Goal: Task Accomplishment & Management: Complete application form

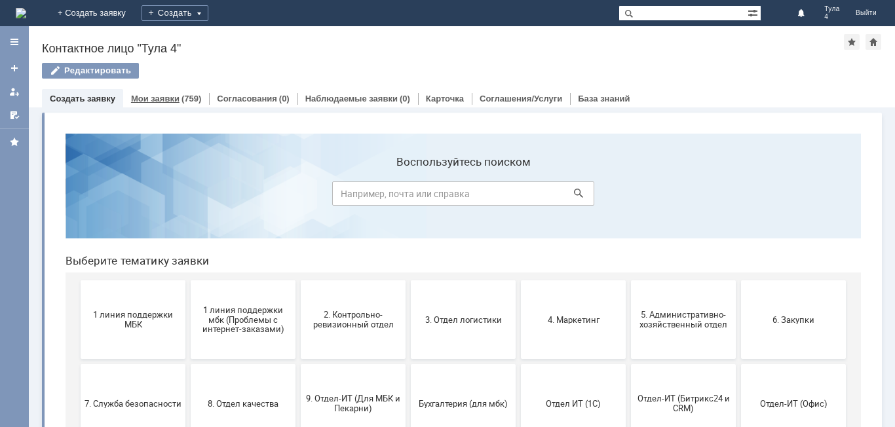
click at [166, 103] on link "Мои заявки" at bounding box center [155, 99] width 48 height 10
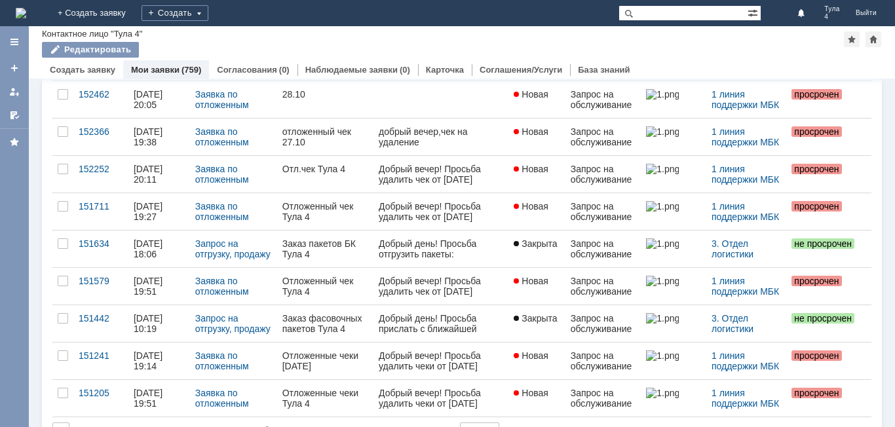
scroll to position [3493, 0]
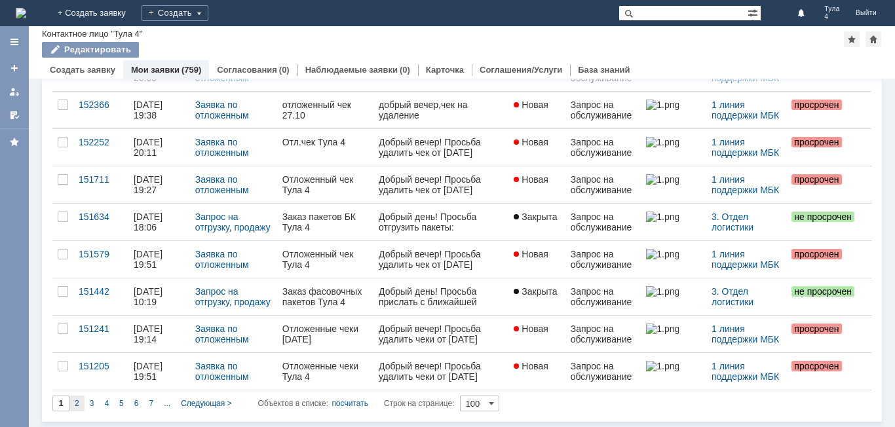
click at [82, 404] on div "2" at bounding box center [76, 404] width 15 height 16
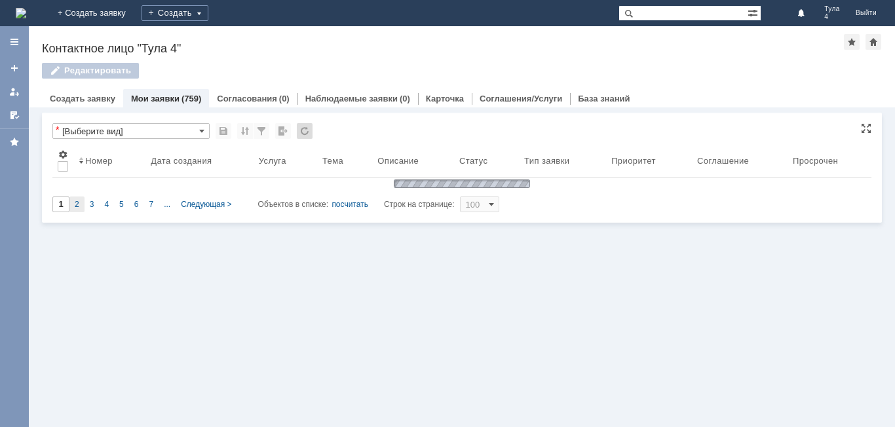
scroll to position [0, 0]
type input "2"
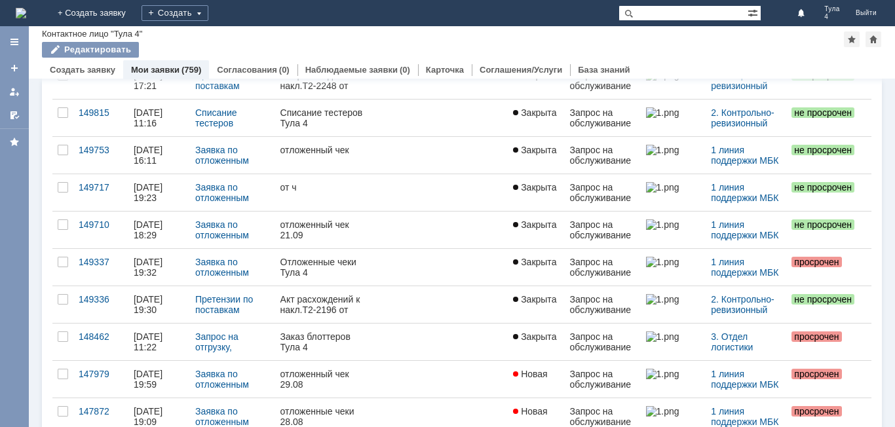
scroll to position [202, 0]
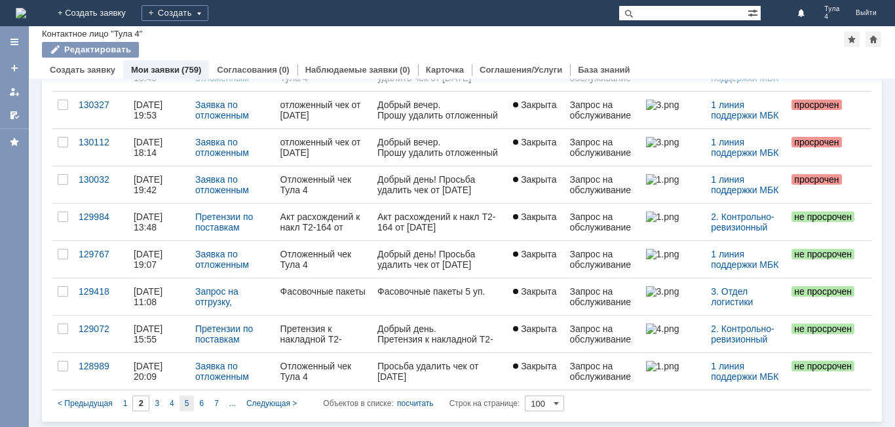
click at [185, 403] on span "5" at bounding box center [187, 403] width 5 height 9
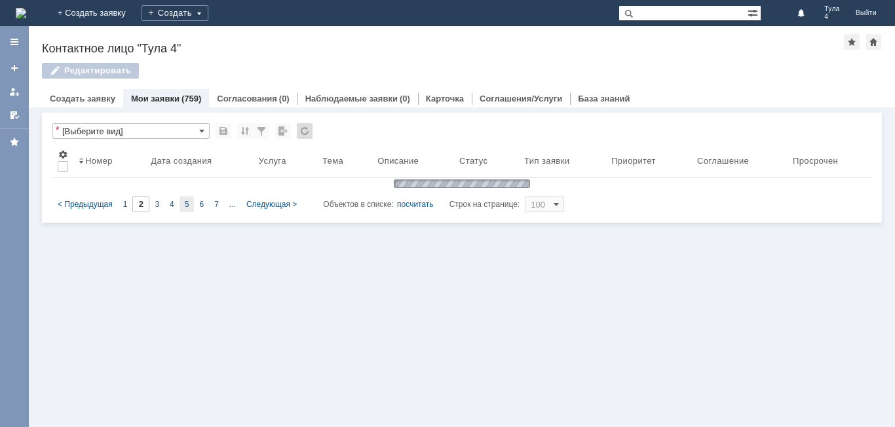
type input "5"
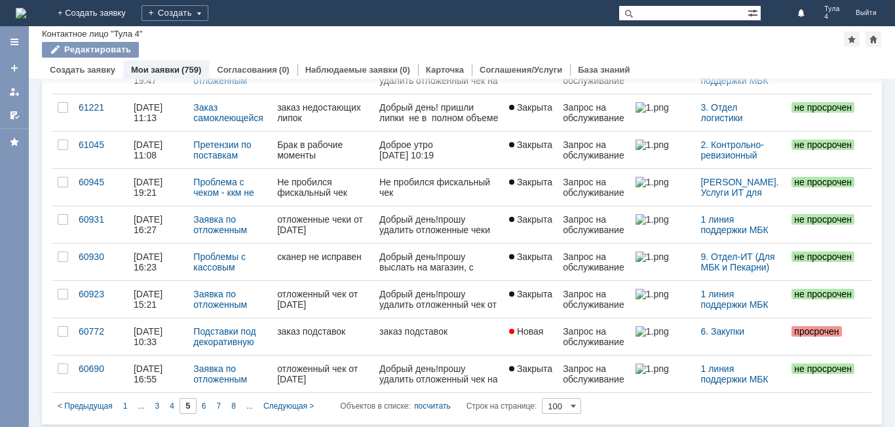
scroll to position [3493, 0]
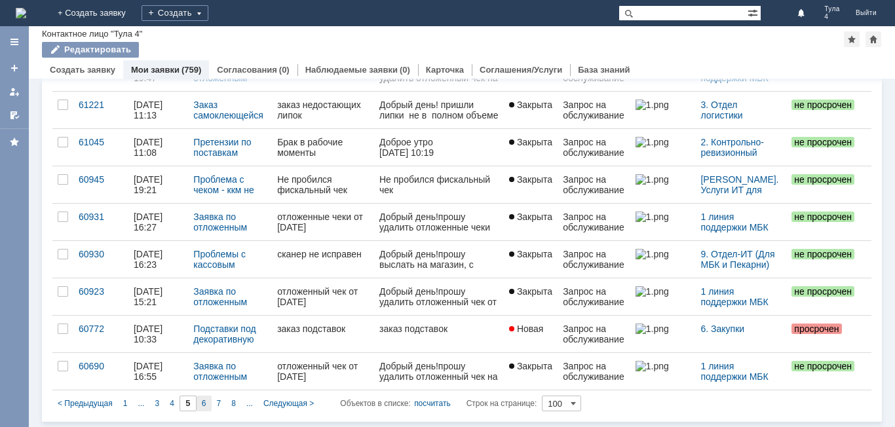
click at [207, 404] on div "6" at bounding box center [204, 404] width 15 height 16
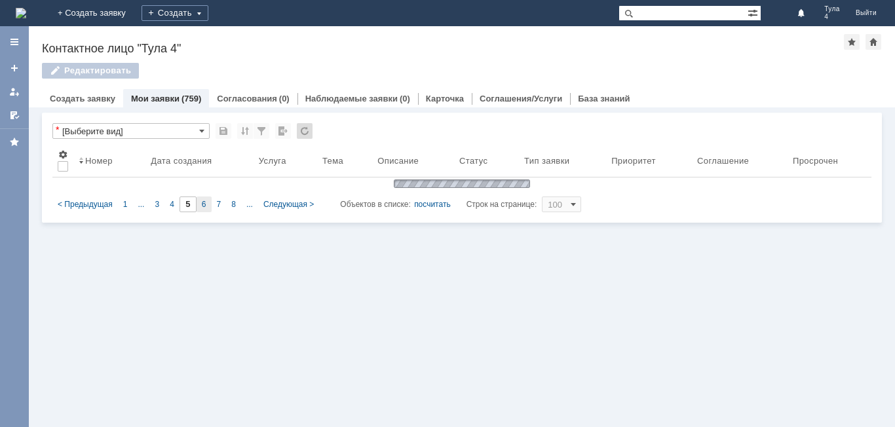
scroll to position [0, 0]
type input "6"
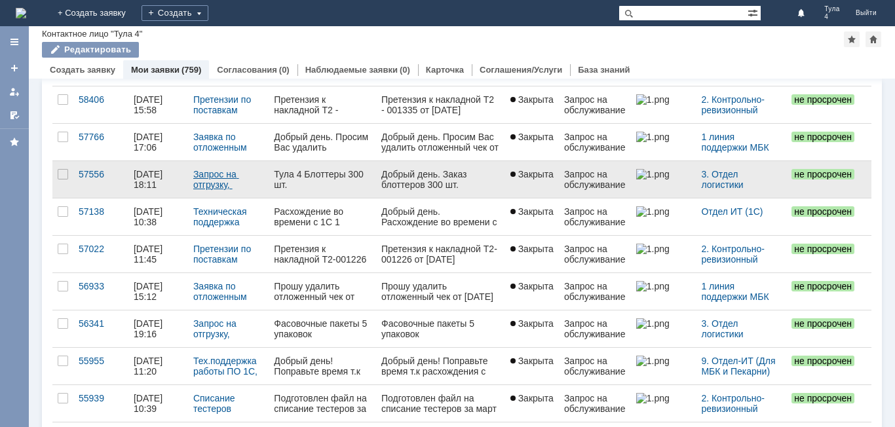
click at [214, 181] on link "Запрос на отгрузку, продажу блоттеров" at bounding box center [216, 190] width 46 height 42
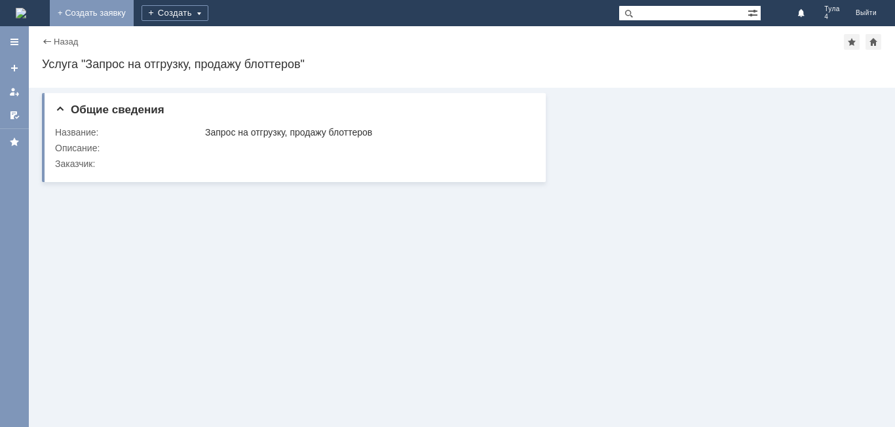
click at [134, 10] on link "+ Создать заявку" at bounding box center [92, 13] width 84 height 26
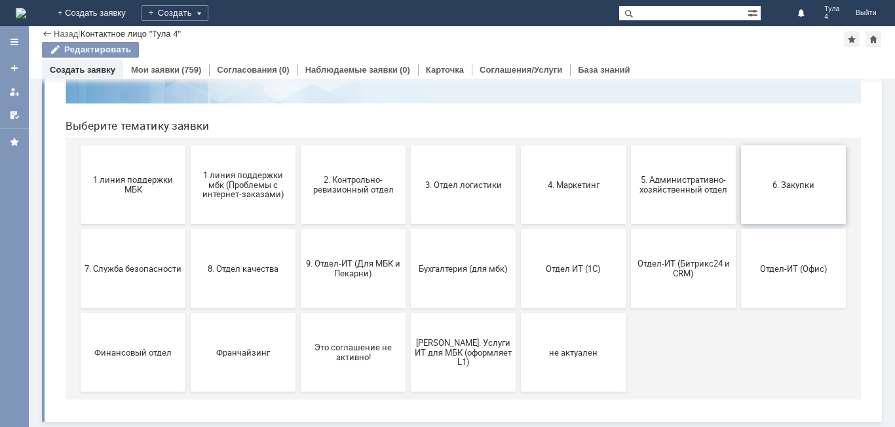
click at [800, 176] on button "6. Закупки" at bounding box center [793, 184] width 105 height 79
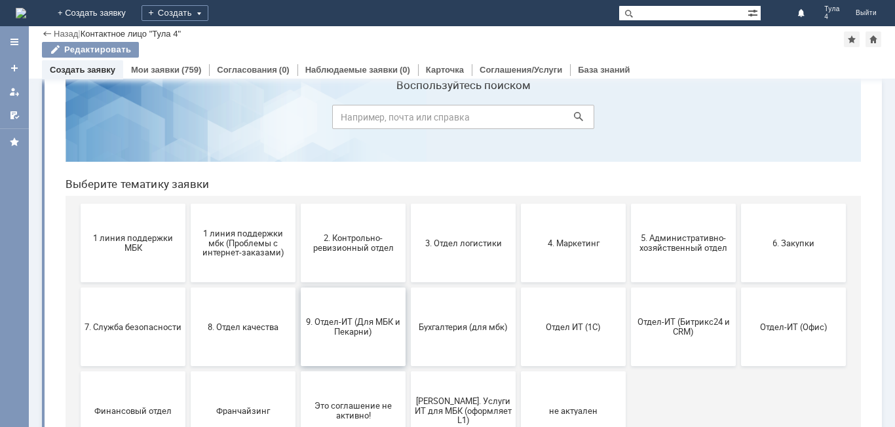
scroll to position [66, 0]
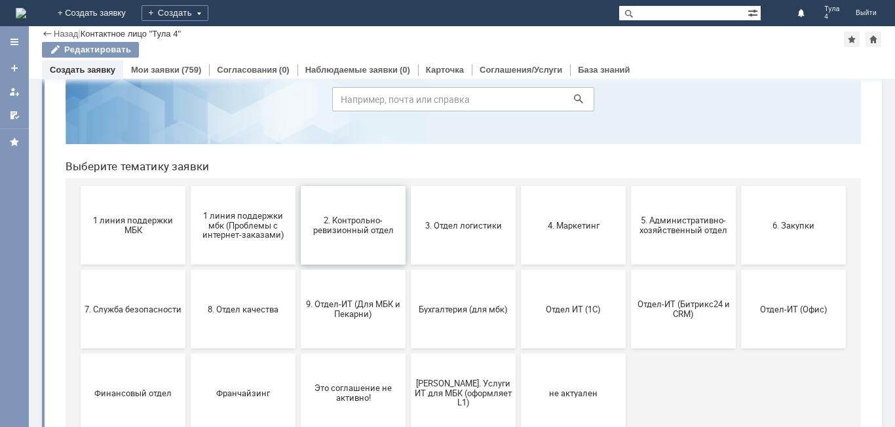
click at [334, 236] on button "2. Контрольно-ревизионный отдел" at bounding box center [353, 225] width 105 height 79
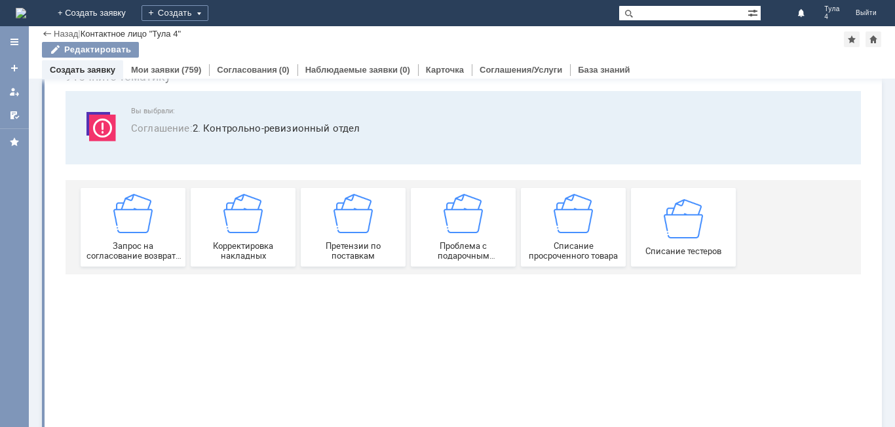
scroll to position [0, 0]
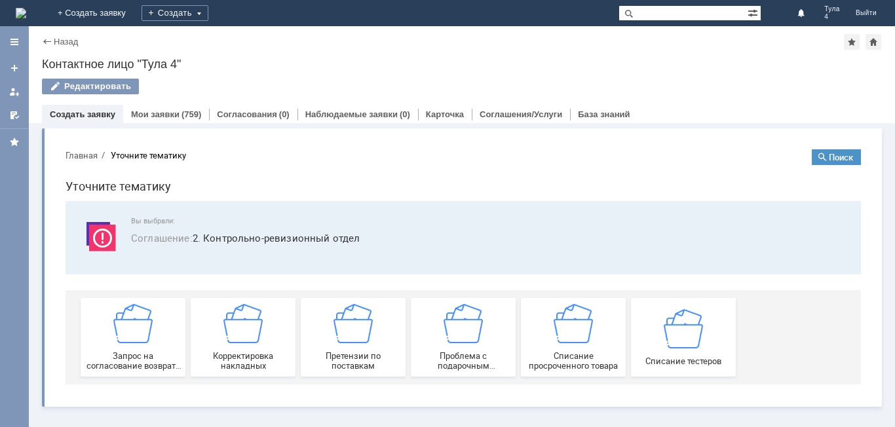
click at [47, 42] on div "Назад" at bounding box center [60, 42] width 36 height 10
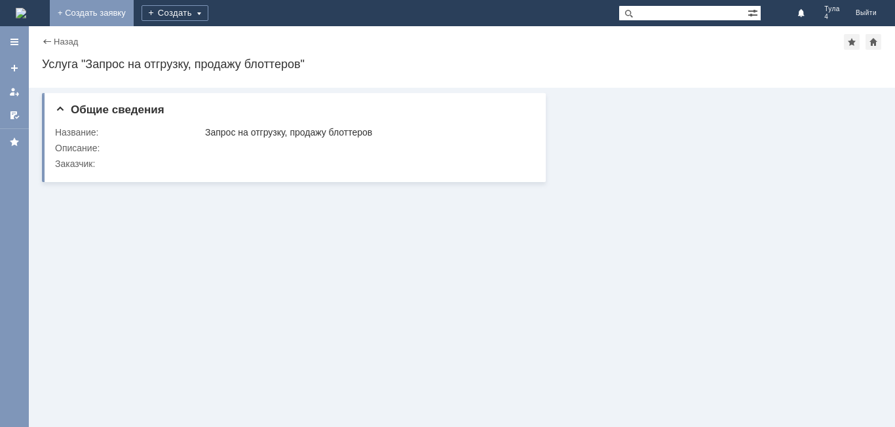
click at [134, 14] on link "+ Создать заявку" at bounding box center [92, 13] width 84 height 26
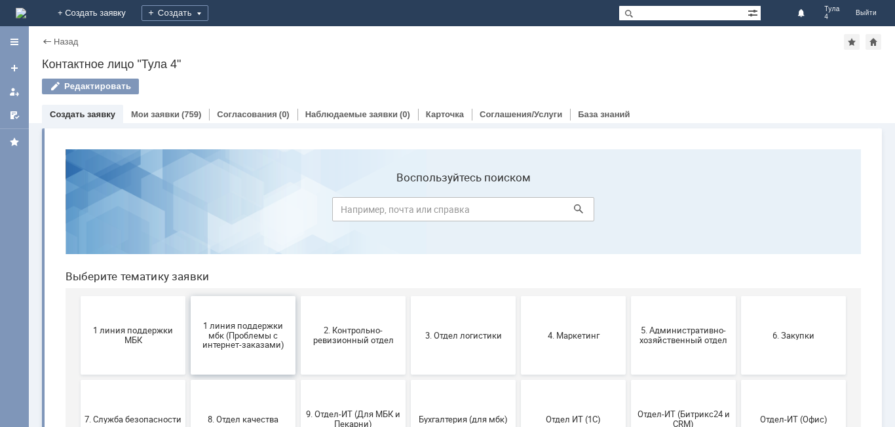
scroll to position [66, 0]
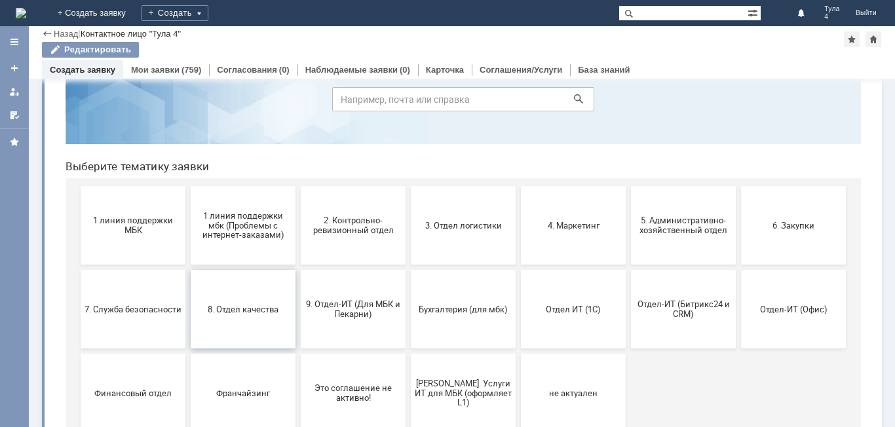
click at [246, 315] on button "8. Отдел качества" at bounding box center [243, 309] width 105 height 79
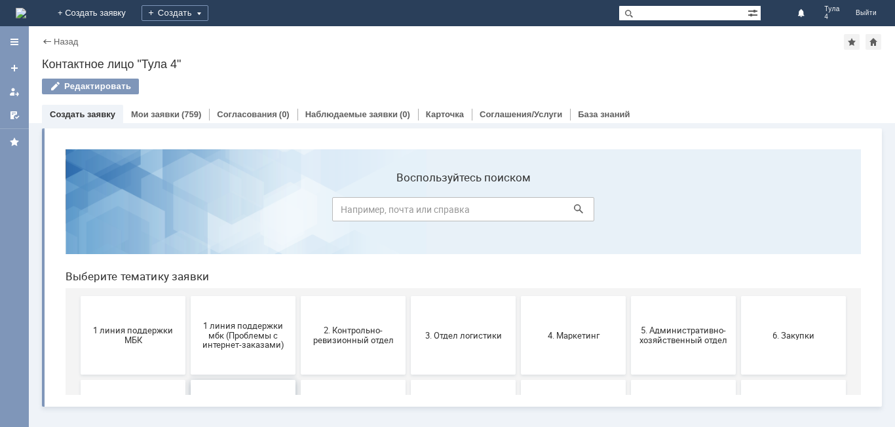
scroll to position [0, 0]
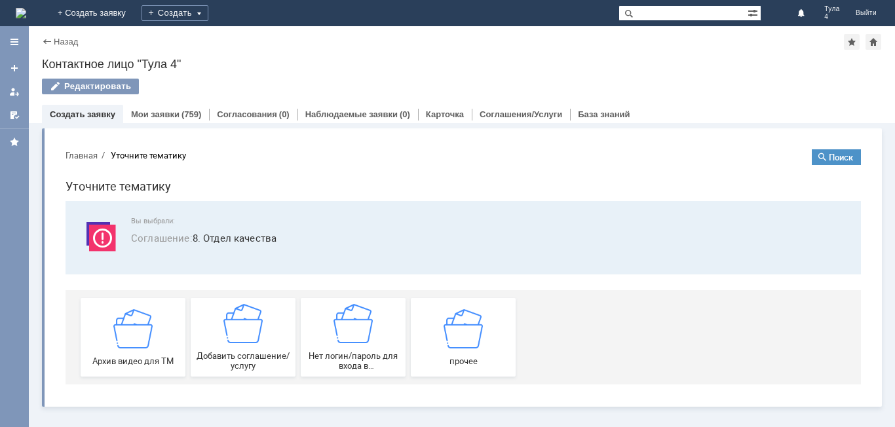
click at [45, 39] on div "Назад" at bounding box center [60, 42] width 36 height 10
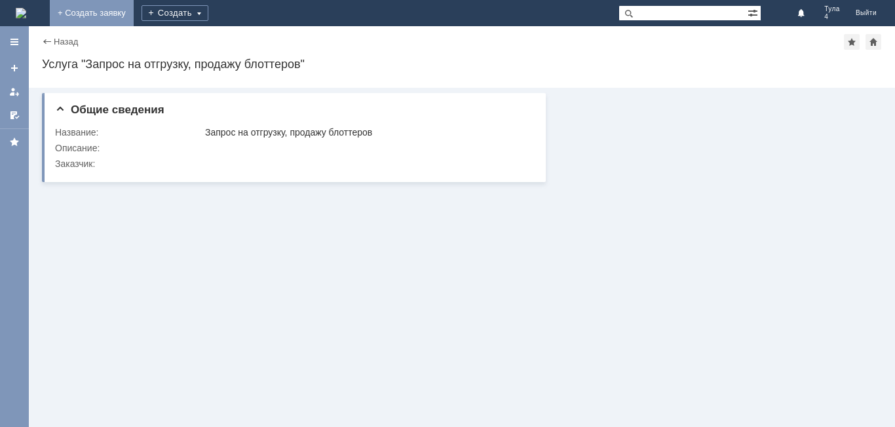
click at [134, 12] on link "+ Создать заявку" at bounding box center [92, 13] width 84 height 26
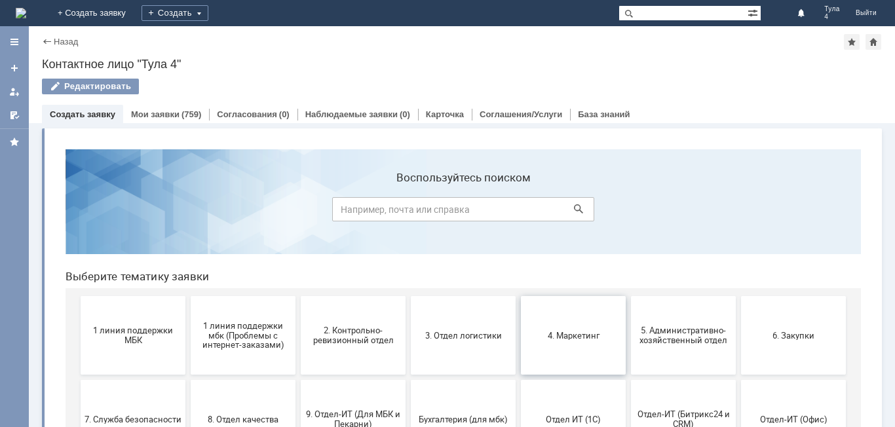
scroll to position [66, 0]
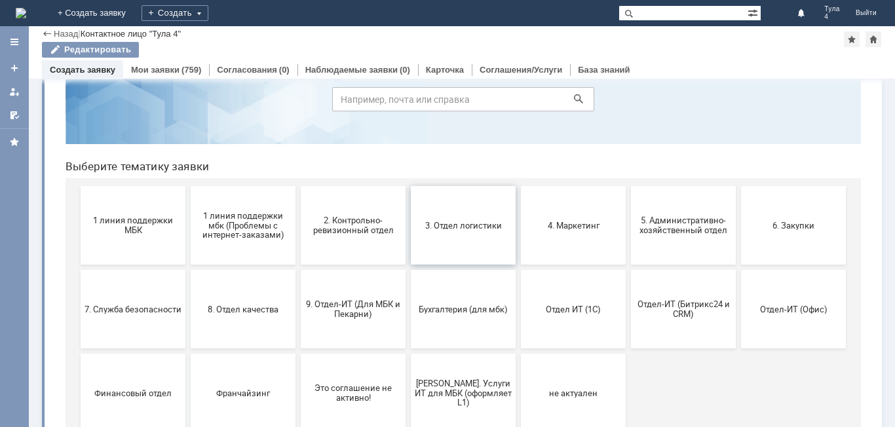
click at [461, 222] on span "3. Отдел логистики" at bounding box center [463, 225] width 97 height 10
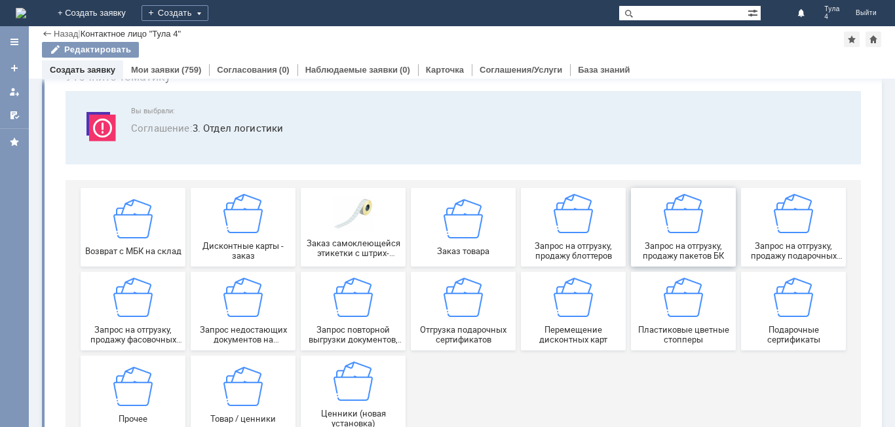
click at [689, 224] on img at bounding box center [683, 213] width 39 height 39
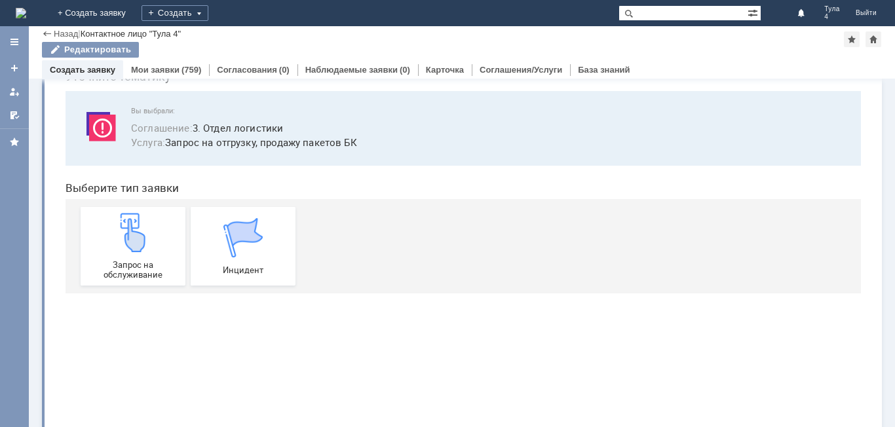
scroll to position [0, 0]
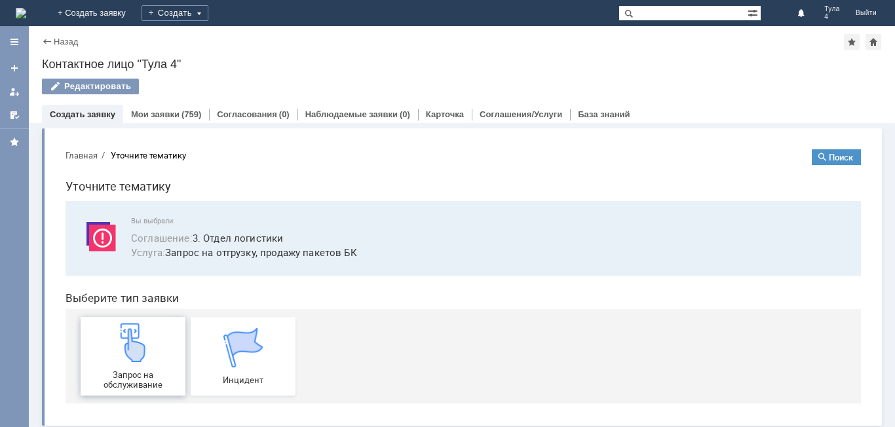
click at [140, 356] on img at bounding box center [132, 342] width 39 height 39
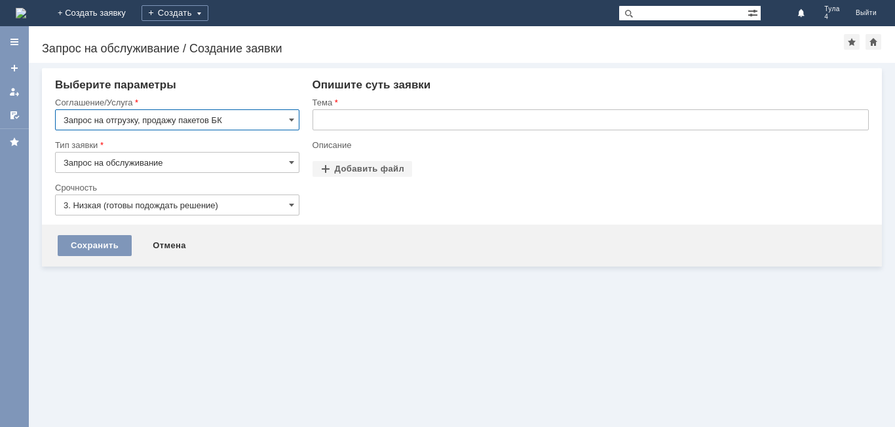
click at [344, 119] on input "text" at bounding box center [591, 119] width 556 height 21
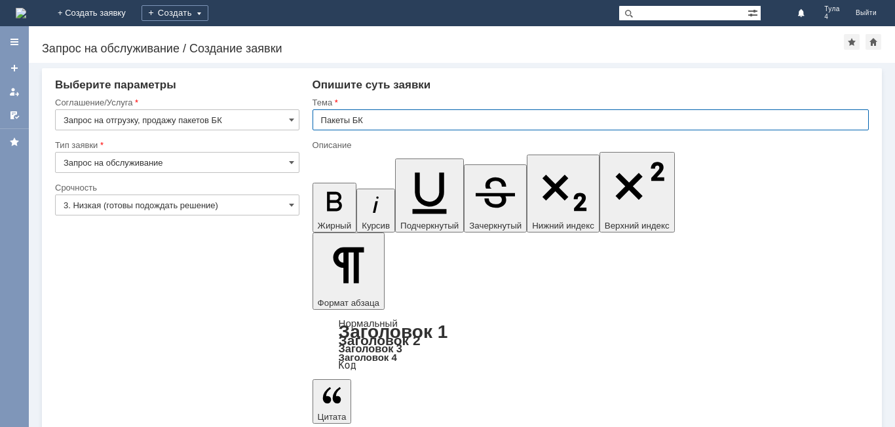
type input "Пакеты БК"
